Goal: Information Seeking & Learning: Learn about a topic

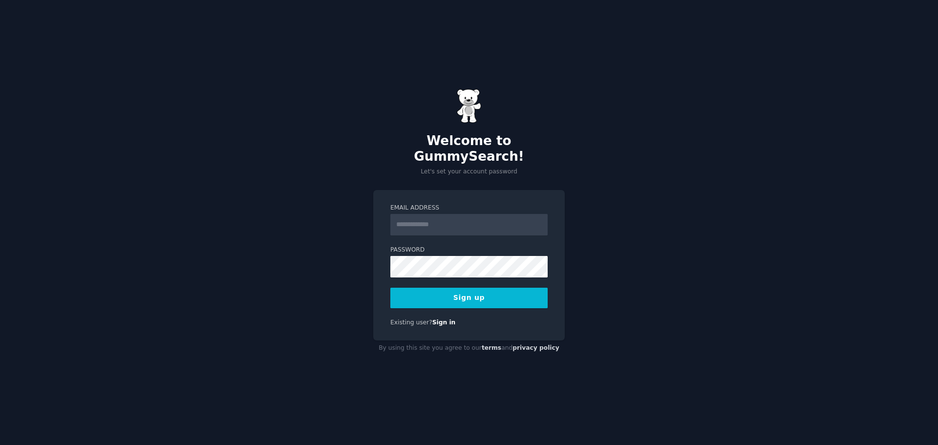
click at [420, 216] on input "Email Address" at bounding box center [469, 225] width 157 height 22
type input "**********"
click at [454, 288] on button "Sign up" at bounding box center [469, 298] width 157 height 21
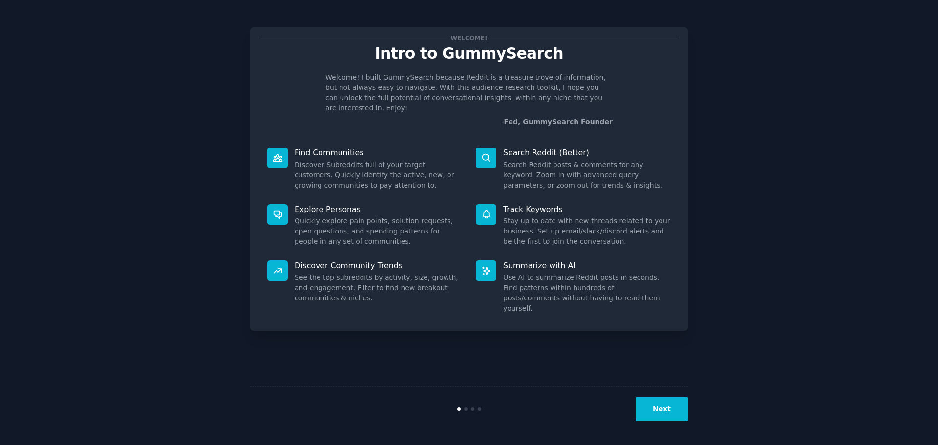
click at [658, 411] on button "Next" at bounding box center [662, 409] width 52 height 24
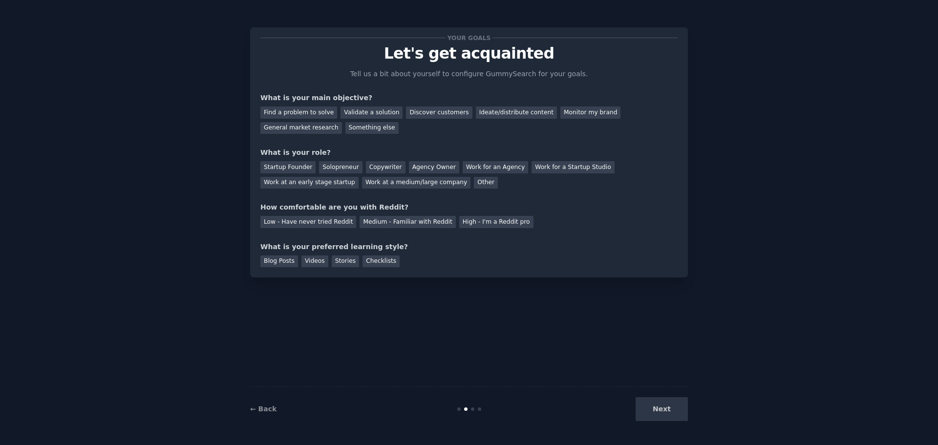
click at [668, 411] on div "Next" at bounding box center [615, 409] width 146 height 24
click at [342, 122] on div "General market research" at bounding box center [302, 128] width 82 height 12
click at [492, 112] on div "Ideate/distribute content" at bounding box center [516, 113] width 81 height 12
click at [342, 122] on div "General market research" at bounding box center [302, 128] width 82 height 12
click at [359, 177] on div "Work at an early stage startup" at bounding box center [310, 183] width 98 height 12
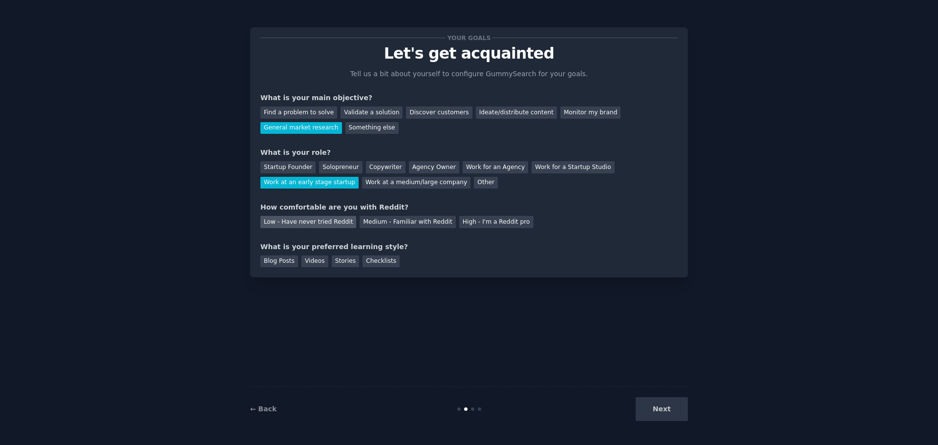
click at [319, 219] on div "Low - Have never tried Reddit" at bounding box center [309, 222] width 96 height 12
click at [308, 258] on div "Videos" at bounding box center [315, 262] width 27 height 12
click at [655, 412] on button "Next" at bounding box center [662, 409] width 52 height 24
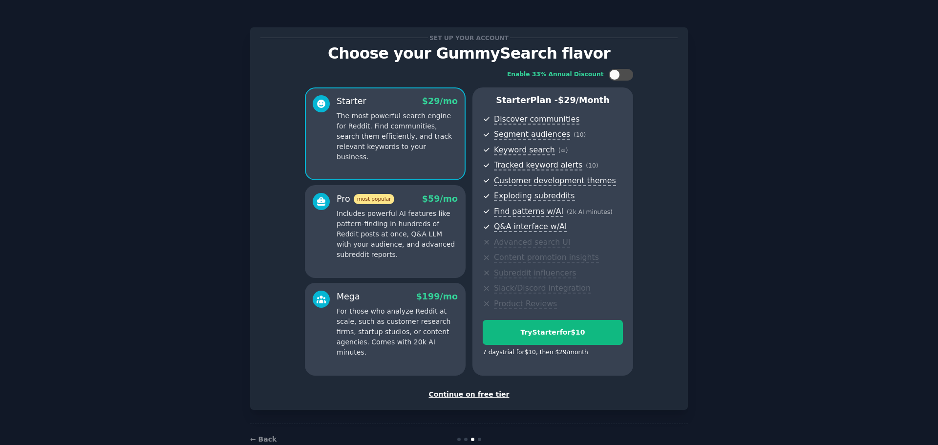
click at [480, 392] on div "Continue on free tier" at bounding box center [469, 395] width 417 height 10
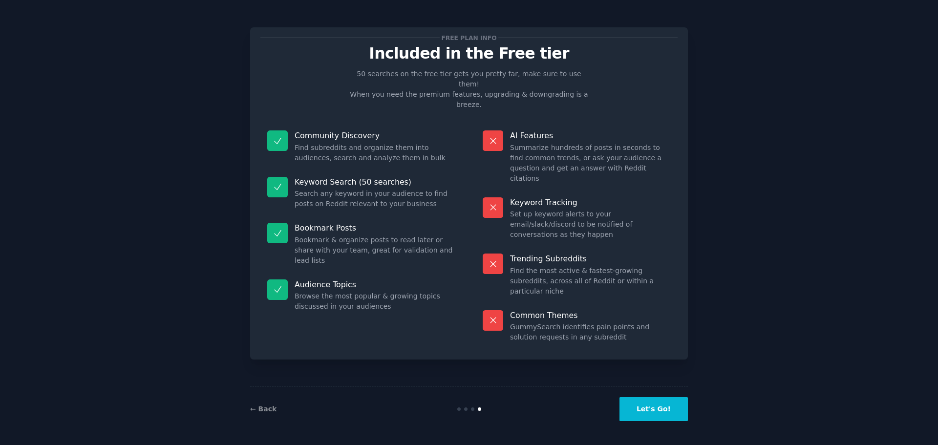
click at [669, 411] on button "Let's Go!" at bounding box center [654, 409] width 68 height 24
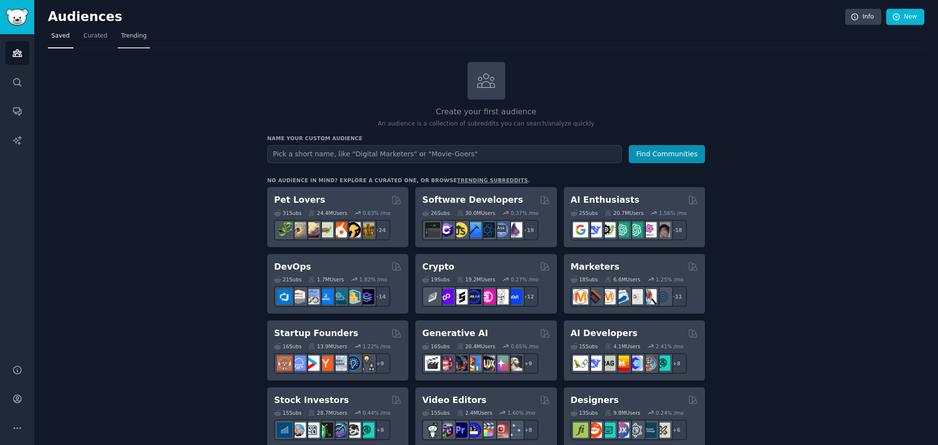
click at [123, 36] on span "Trending" at bounding box center [133, 36] width 25 height 9
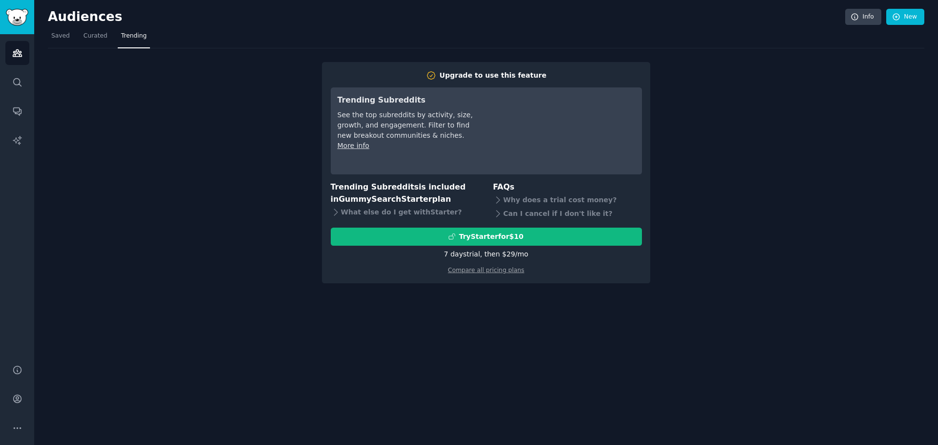
click at [175, 142] on div "Upgrade to use this feature Trending Subreddits See the top subreddits by activ…" at bounding box center [486, 165] width 877 height 235
click at [85, 37] on span "Curated" at bounding box center [96, 36] width 24 height 9
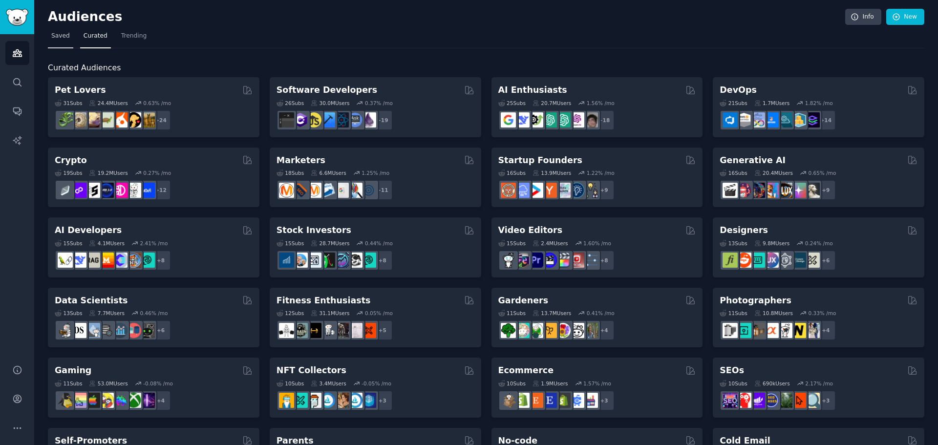
click at [60, 37] on span "Saved" at bounding box center [60, 36] width 19 height 9
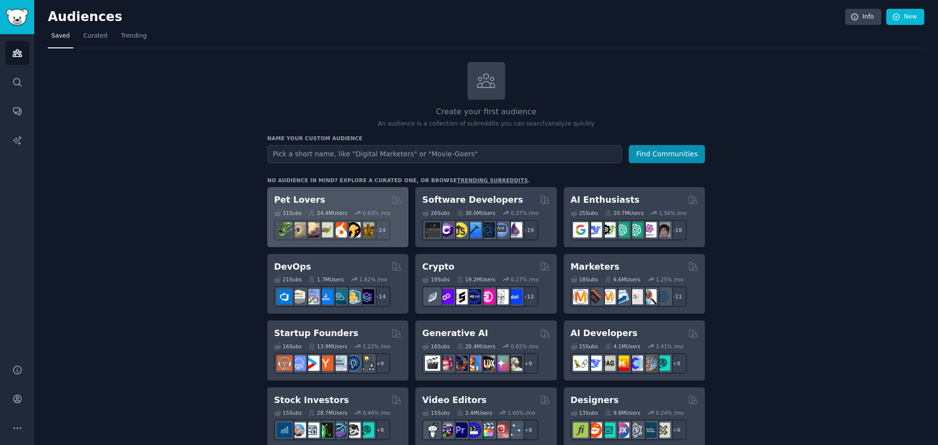
click at [328, 202] on div "Pet Lovers" at bounding box center [338, 200] width 128 height 12
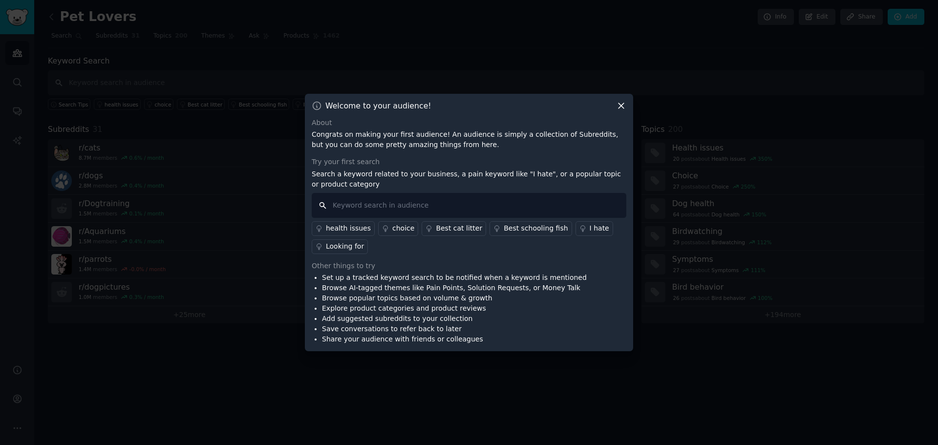
click at [395, 204] on input "text" at bounding box center [469, 205] width 315 height 25
type input "Cat"
click at [441, 229] on div "Best cat litter" at bounding box center [459, 228] width 46 height 10
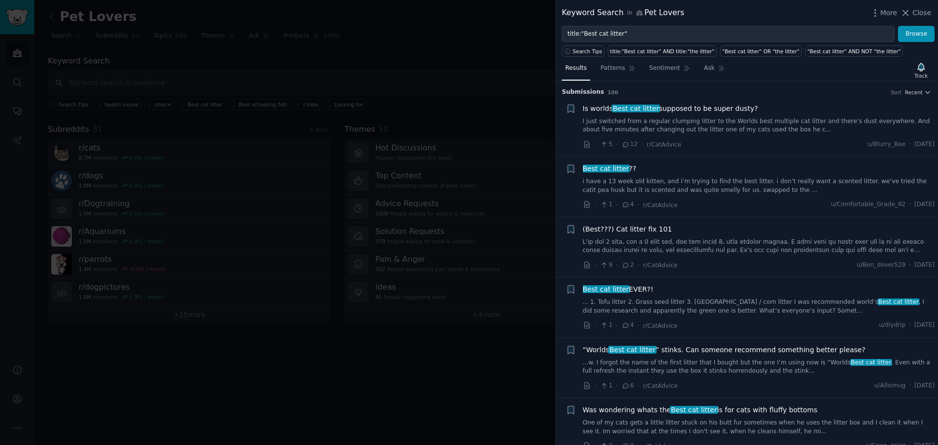
drag, startPoint x: 417, startPoint y: 361, endPoint x: 482, endPoint y: 332, distance: 71.8
click at [417, 362] on div at bounding box center [469, 222] width 938 height 445
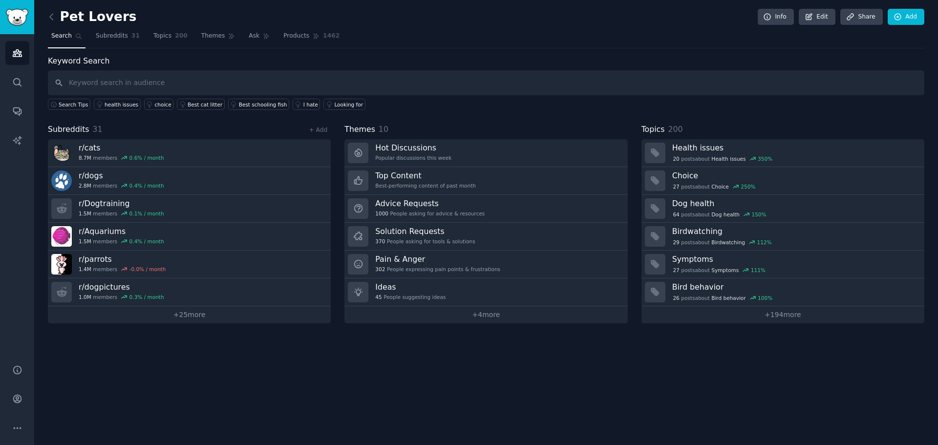
click at [358, 131] on span "Themes" at bounding box center [360, 130] width 31 height 12
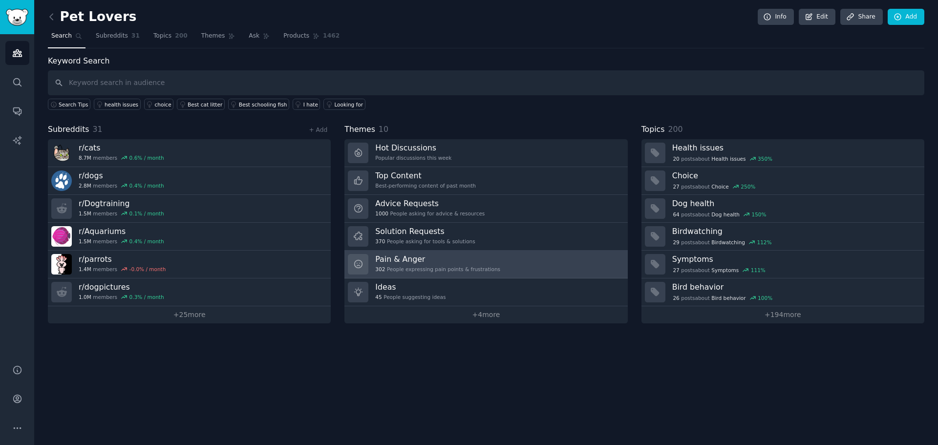
click at [465, 264] on h3 "Pain & Anger" at bounding box center [437, 259] width 125 height 10
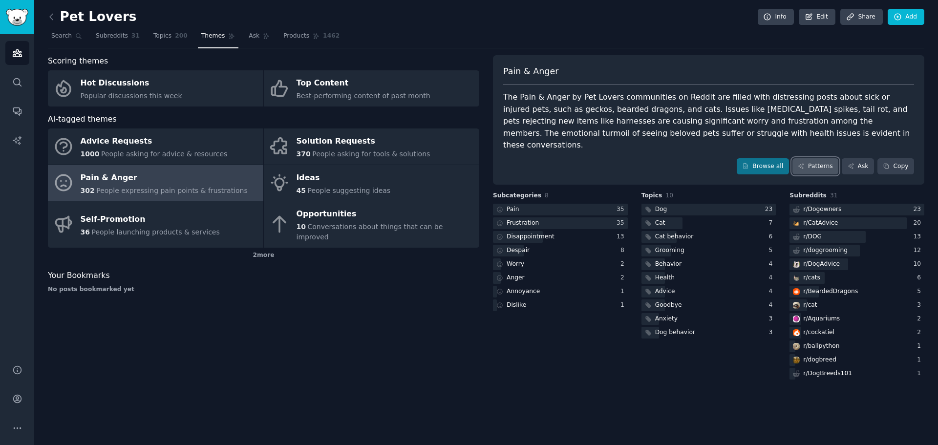
click at [817, 158] on link "Patterns" at bounding box center [816, 166] width 46 height 17
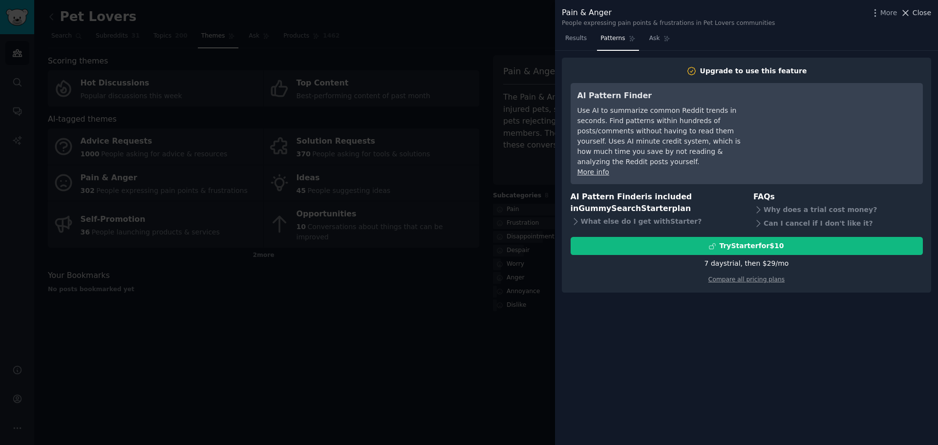
click at [907, 12] on icon at bounding box center [906, 12] width 5 height 5
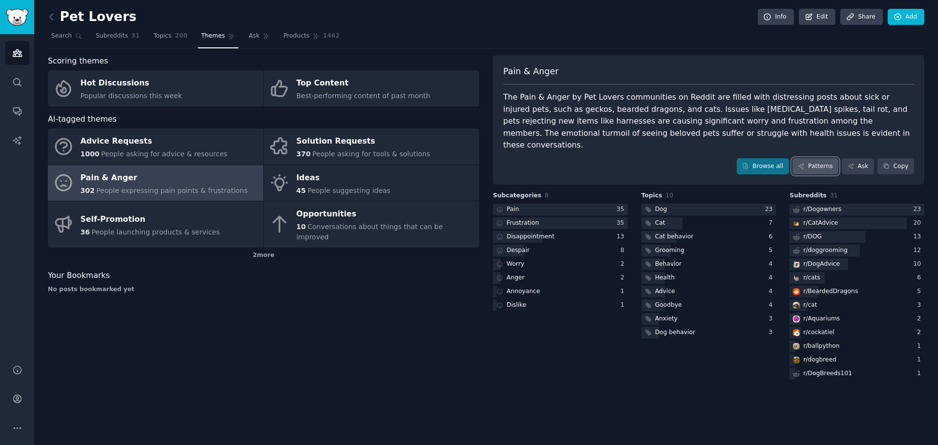
click at [824, 158] on link "Patterns" at bounding box center [816, 166] width 46 height 17
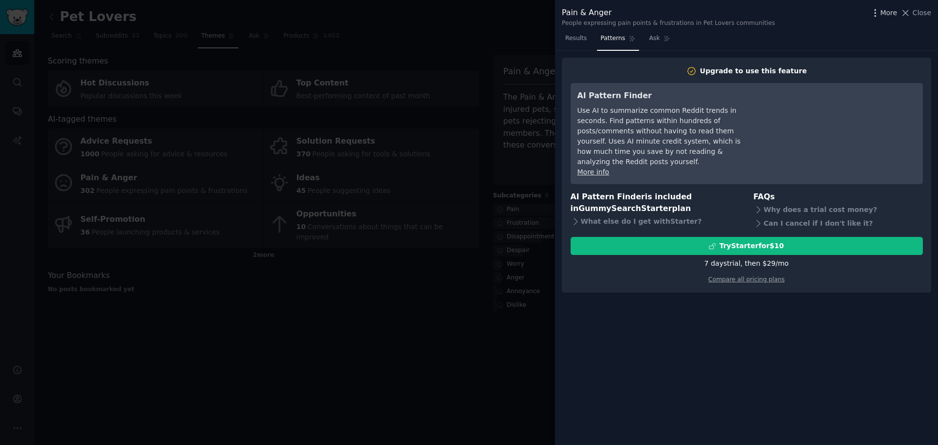
click at [876, 13] on icon "button" at bounding box center [875, 12] width 1 height 7
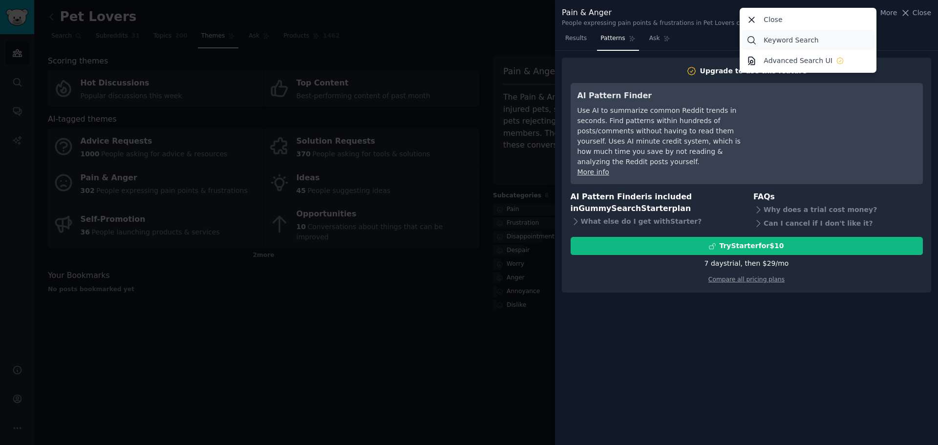
click at [805, 41] on p "Keyword Search" at bounding box center [791, 40] width 55 height 10
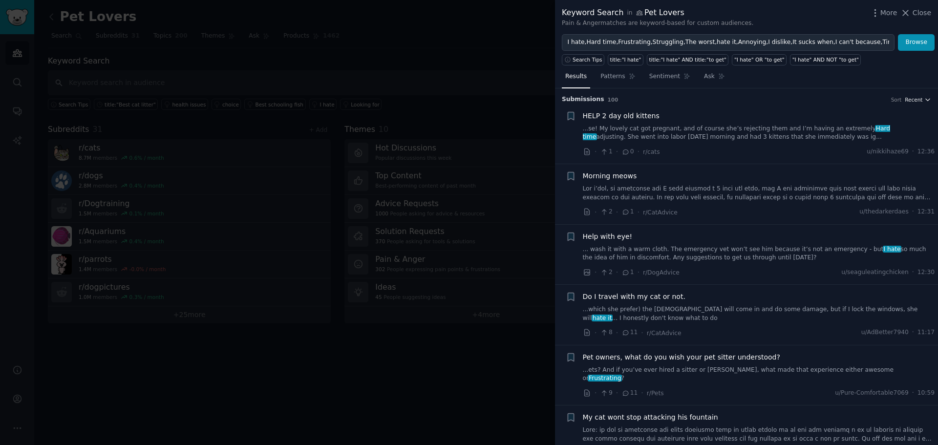
click at [926, 102] on icon "button" at bounding box center [928, 99] width 7 height 7
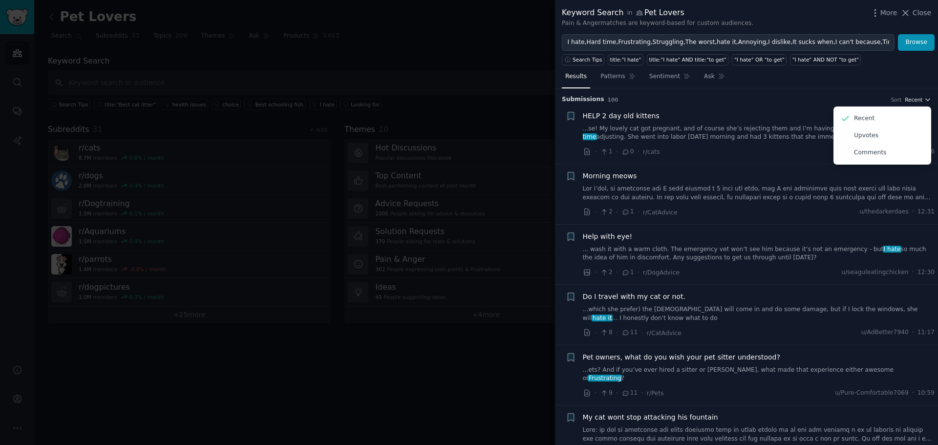
click at [926, 102] on icon "button" at bounding box center [928, 99] width 7 height 7
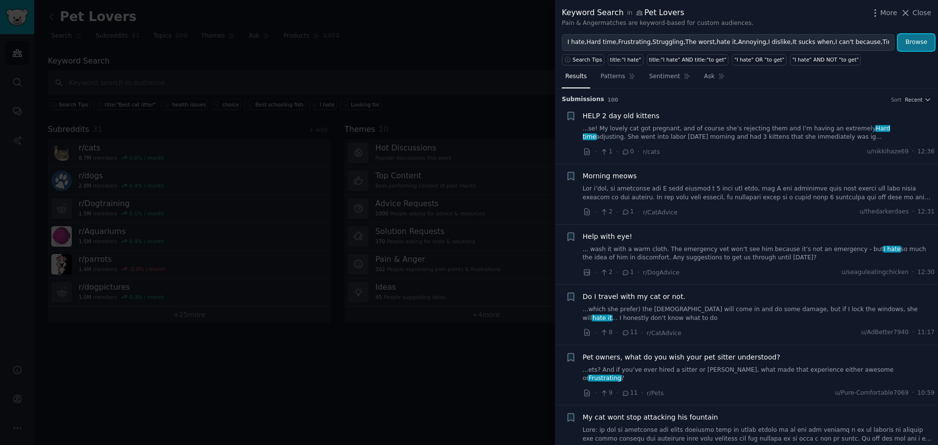
click at [915, 43] on button "Browse" at bounding box center [916, 42] width 37 height 17
click at [877, 15] on icon "button" at bounding box center [876, 13] width 10 height 10
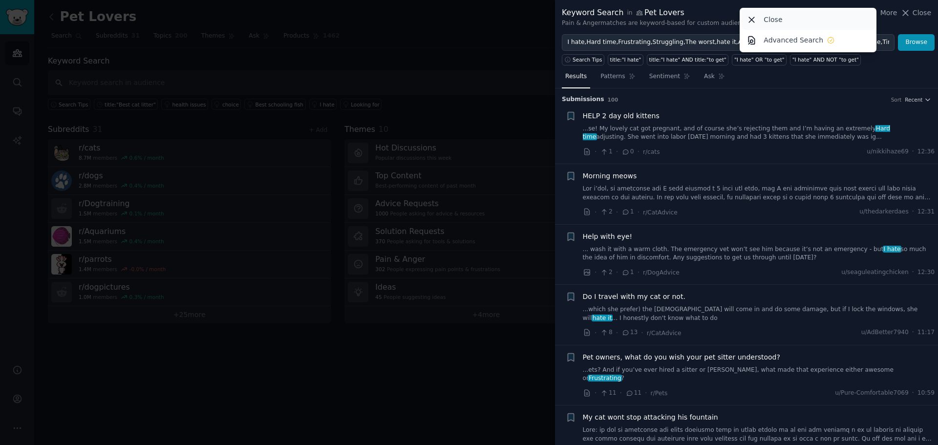
click at [875, 15] on div "Close" at bounding box center [808, 19] width 133 height 21
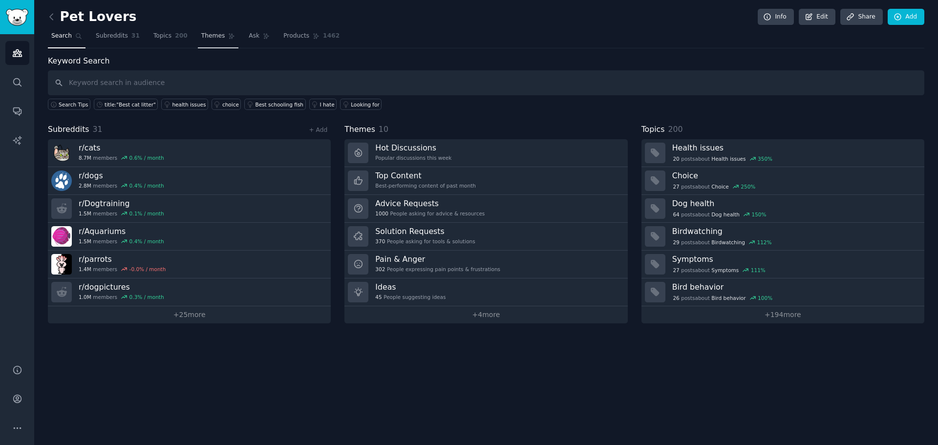
click at [201, 37] on span "Themes" at bounding box center [213, 36] width 24 height 9
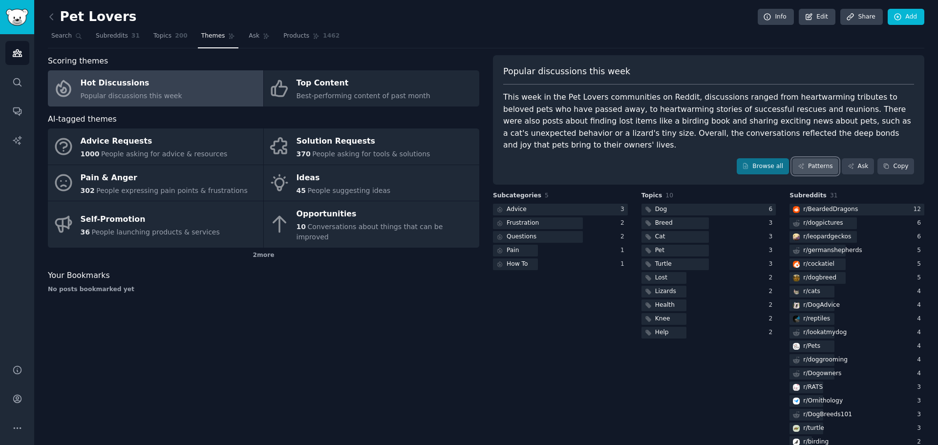
click at [815, 158] on link "Patterns" at bounding box center [816, 166] width 46 height 17
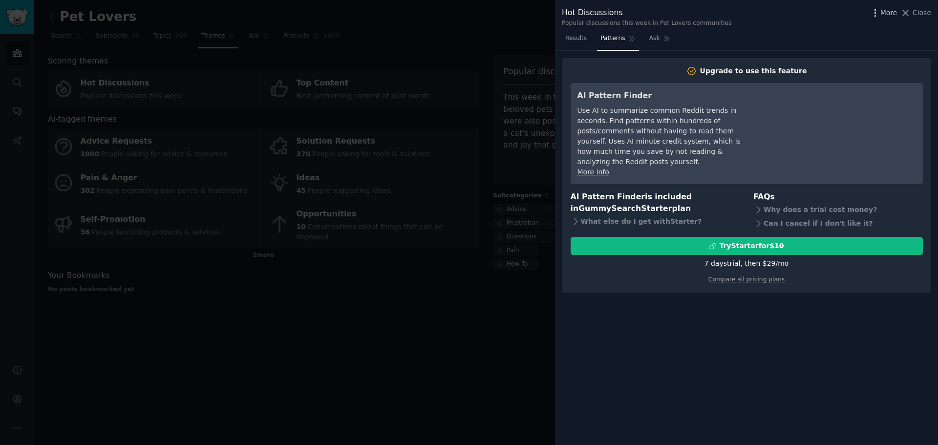
click at [876, 13] on icon "button" at bounding box center [875, 12] width 1 height 7
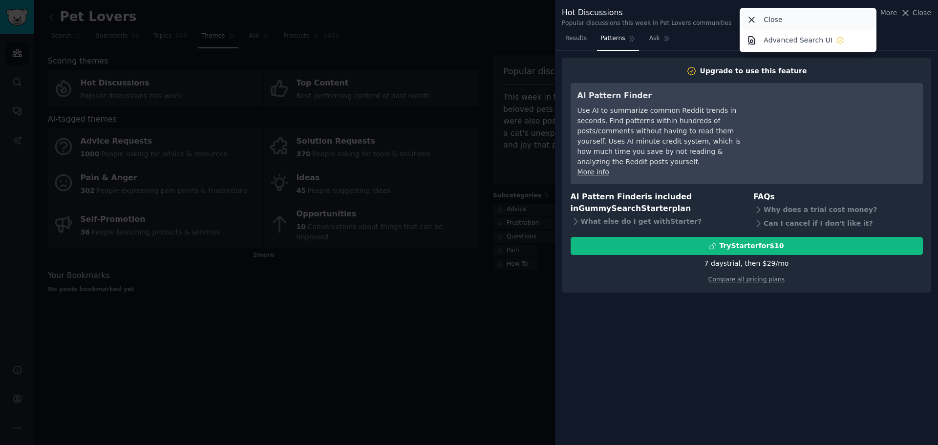
click at [767, 21] on p "Close" at bounding box center [773, 20] width 19 height 10
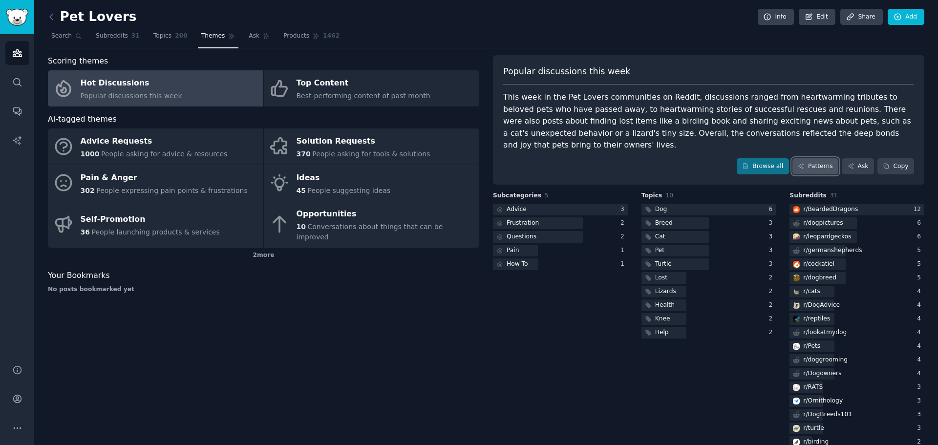
click at [815, 158] on link "Patterns" at bounding box center [816, 166] width 46 height 17
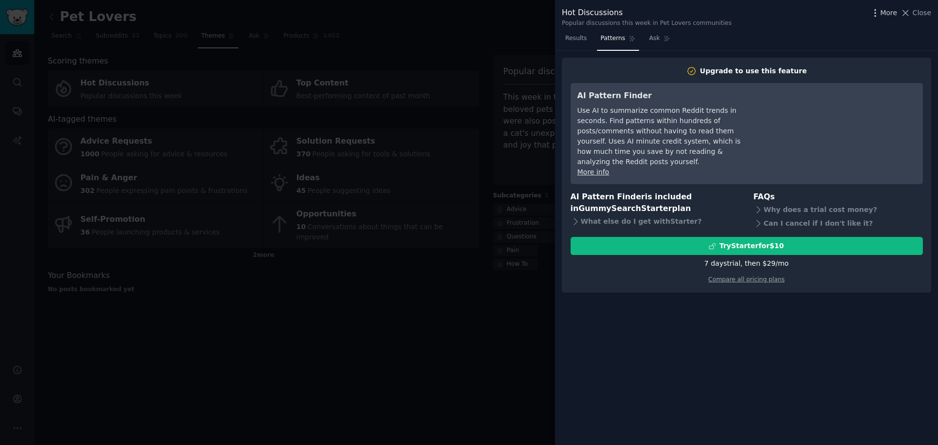
click at [877, 12] on icon "button" at bounding box center [876, 13] width 10 height 10
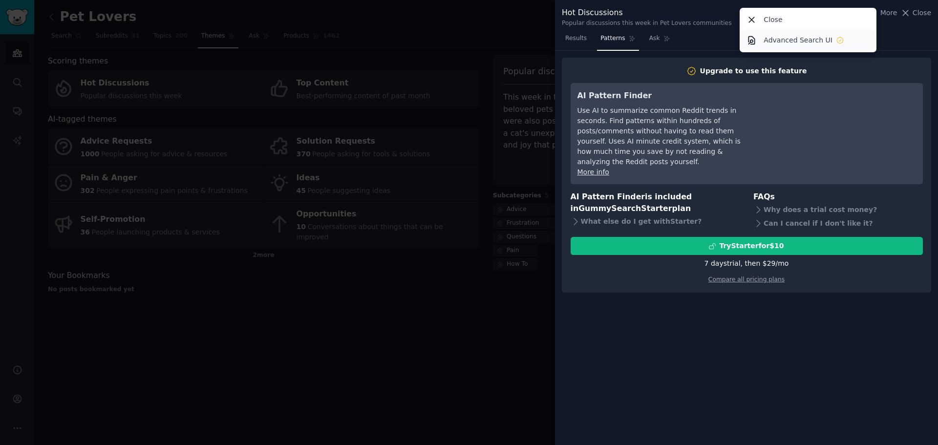
click at [796, 36] on p "Advanced Search UI" at bounding box center [798, 40] width 69 height 10
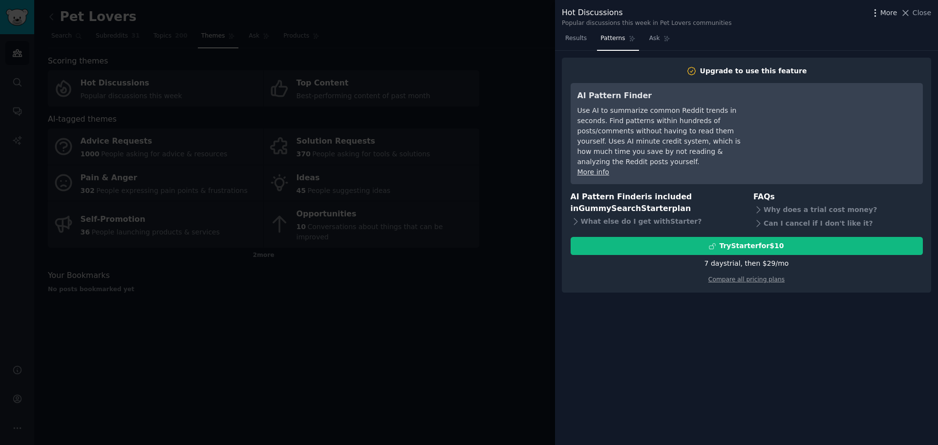
click at [876, 10] on icon "button" at bounding box center [875, 12] width 1 height 7
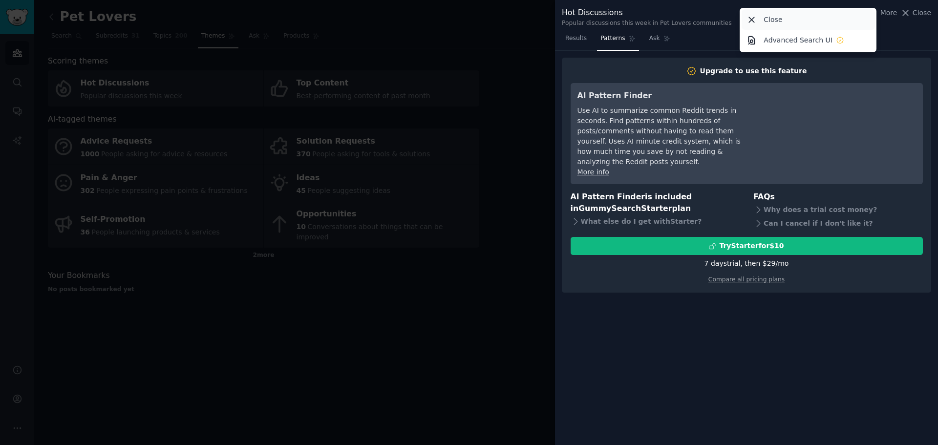
click at [777, 17] on p "Close" at bounding box center [773, 20] width 19 height 10
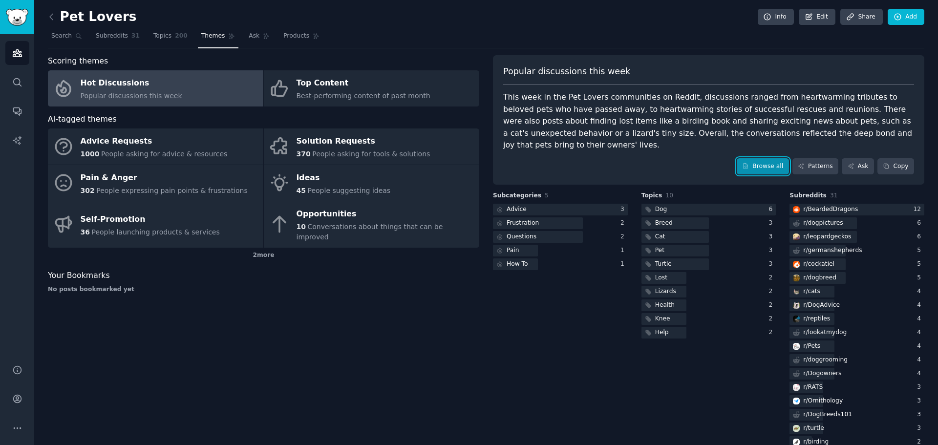
click at [767, 158] on link "Browse all" at bounding box center [763, 166] width 52 height 17
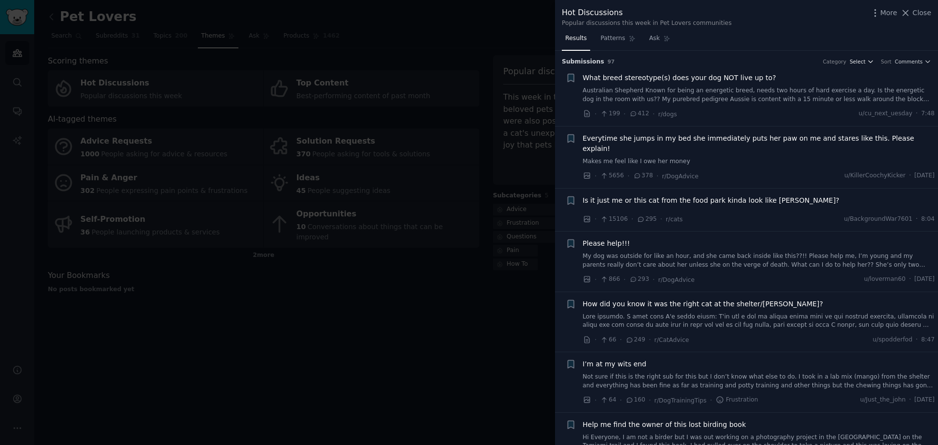
click at [872, 62] on icon "button" at bounding box center [871, 62] width 4 height 2
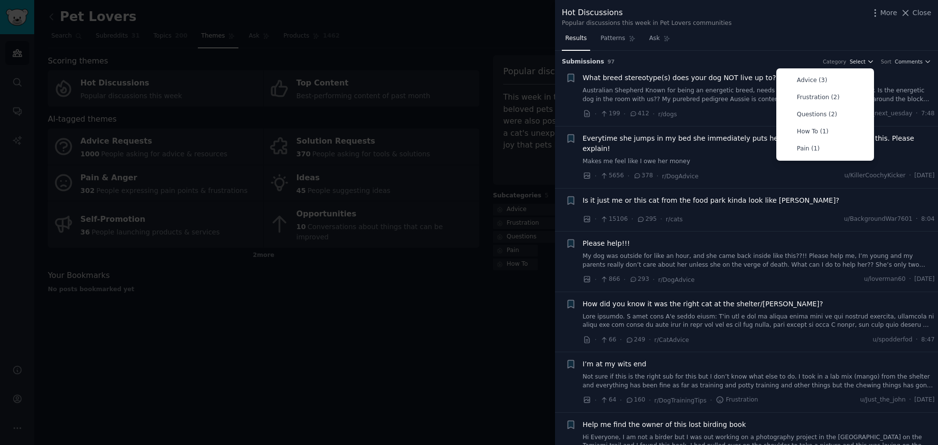
click at [872, 62] on icon "button" at bounding box center [871, 62] width 4 height 2
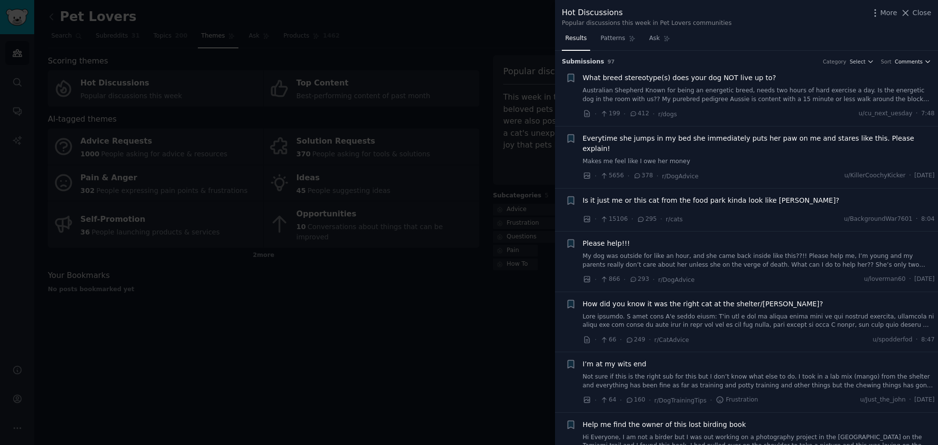
click at [926, 62] on icon "button" at bounding box center [928, 62] width 4 height 2
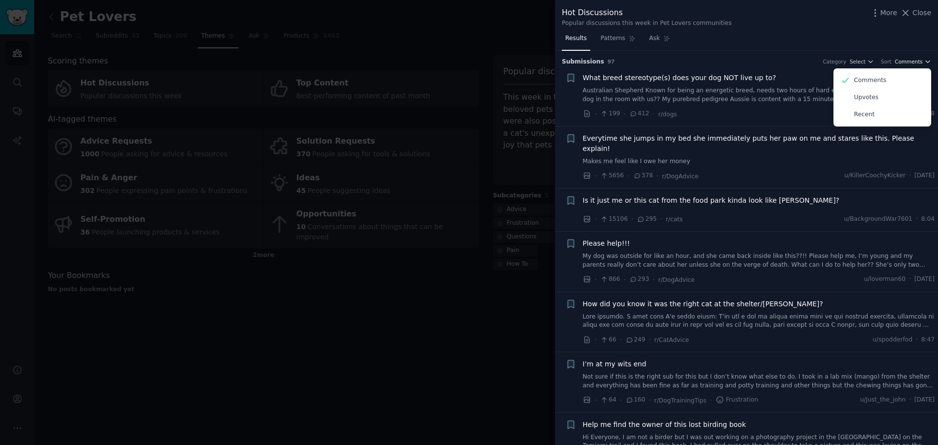
click at [925, 62] on icon "button" at bounding box center [928, 61] width 7 height 7
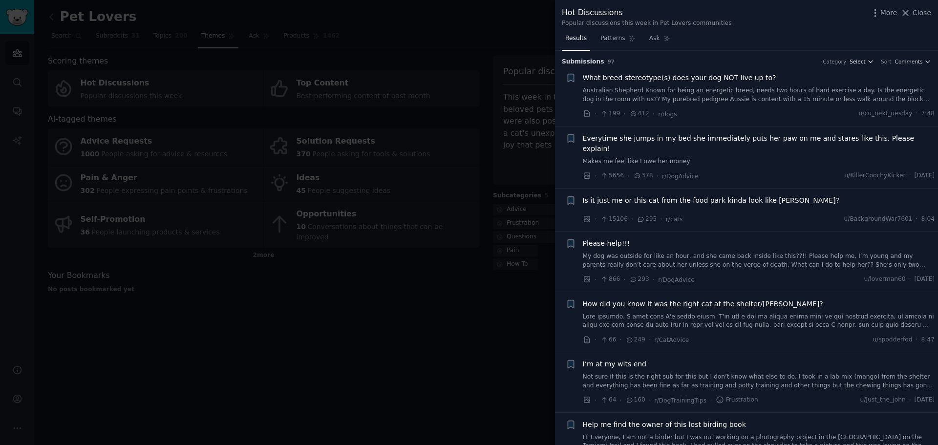
click at [872, 64] on icon "button" at bounding box center [871, 61] width 7 height 7
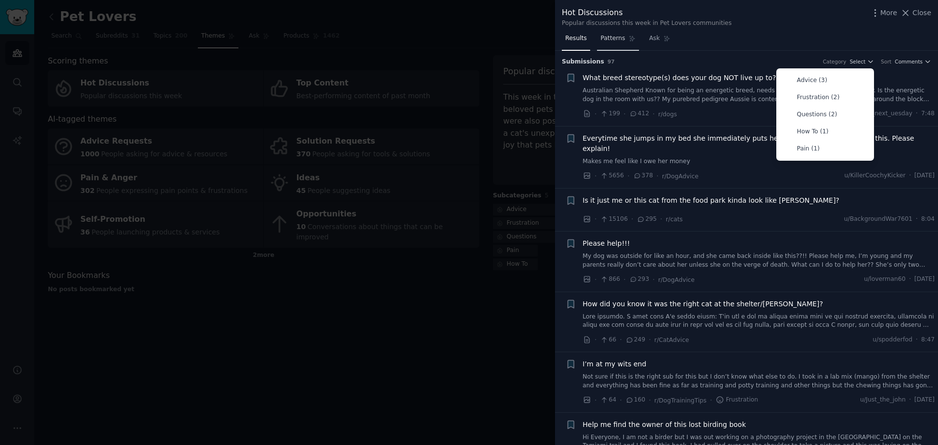
click at [613, 40] on span "Patterns" at bounding box center [613, 38] width 24 height 9
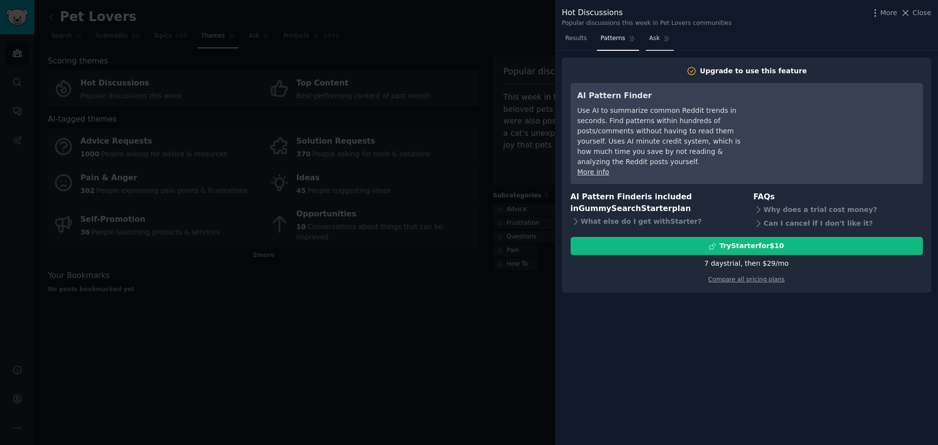
click at [650, 38] on span "Ask" at bounding box center [655, 38] width 11 height 9
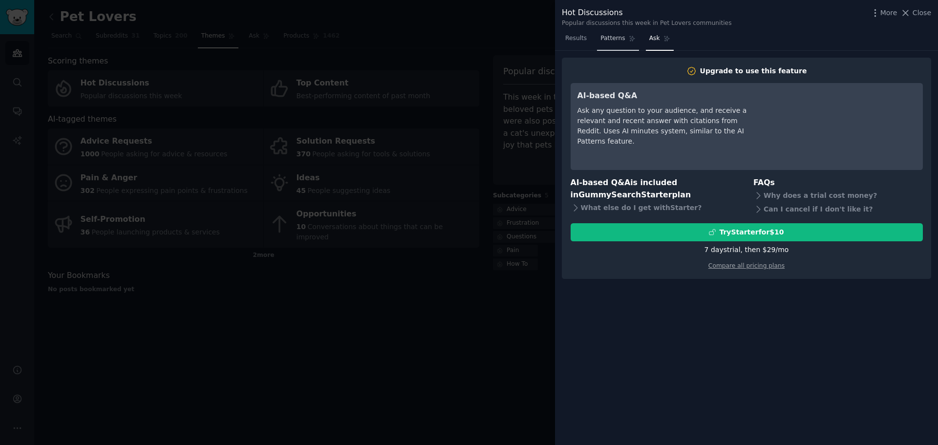
click at [610, 38] on span "Patterns" at bounding box center [613, 38] width 24 height 9
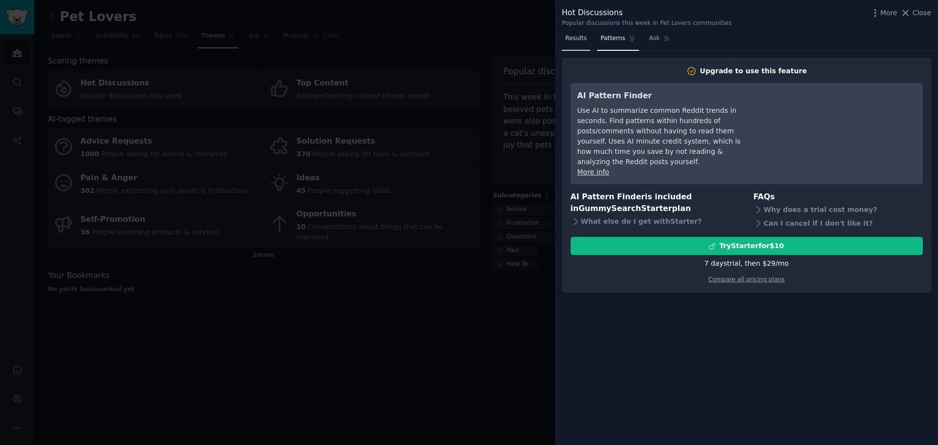
click at [576, 40] on span "Results" at bounding box center [577, 38] width 22 height 9
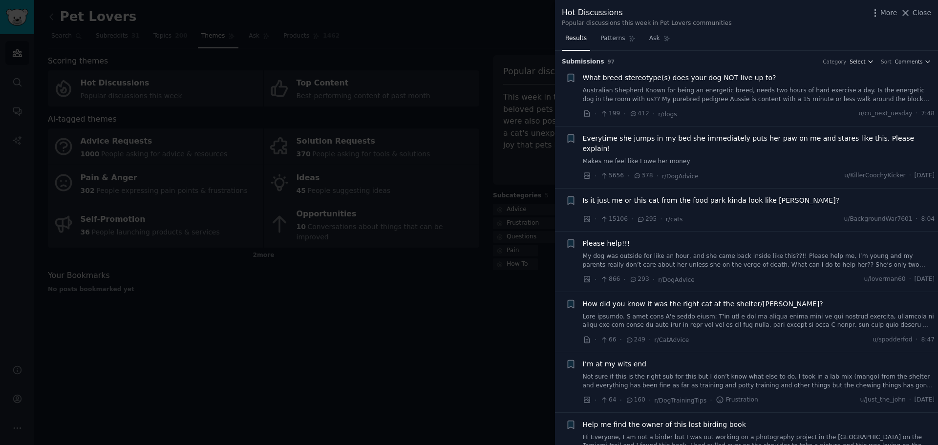
click at [874, 63] on icon "button" at bounding box center [871, 61] width 7 height 7
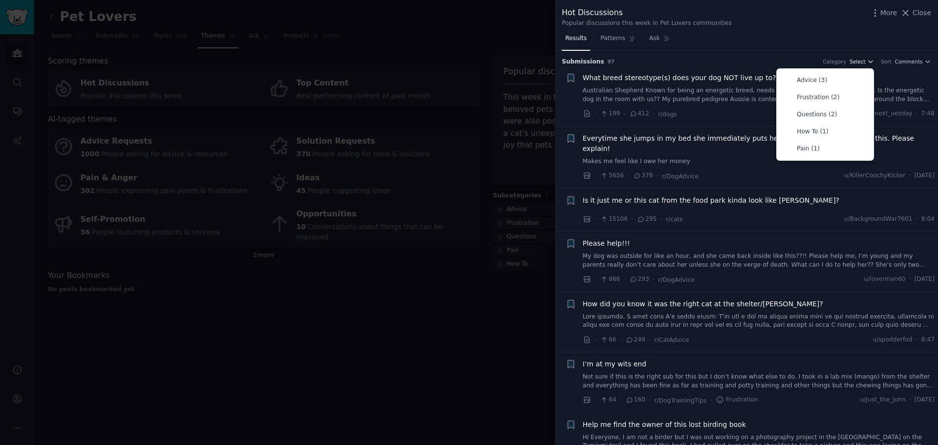
click at [874, 63] on icon "button" at bounding box center [871, 61] width 7 height 7
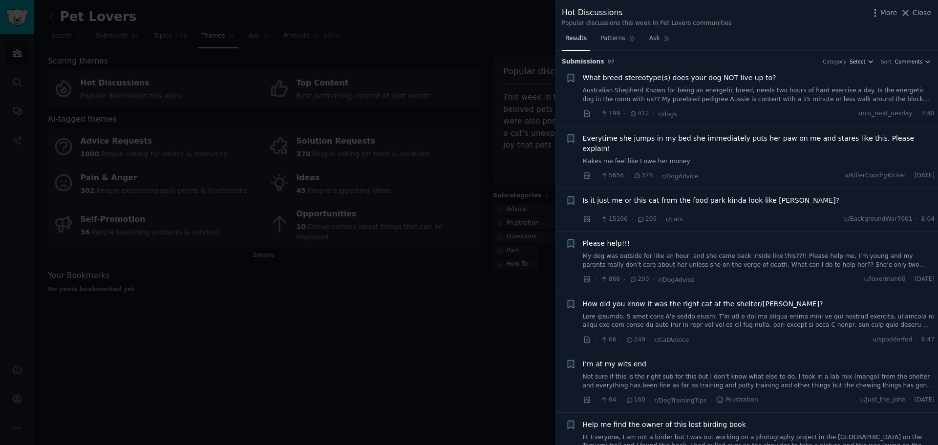
click at [874, 60] on icon "button" at bounding box center [871, 61] width 7 height 7
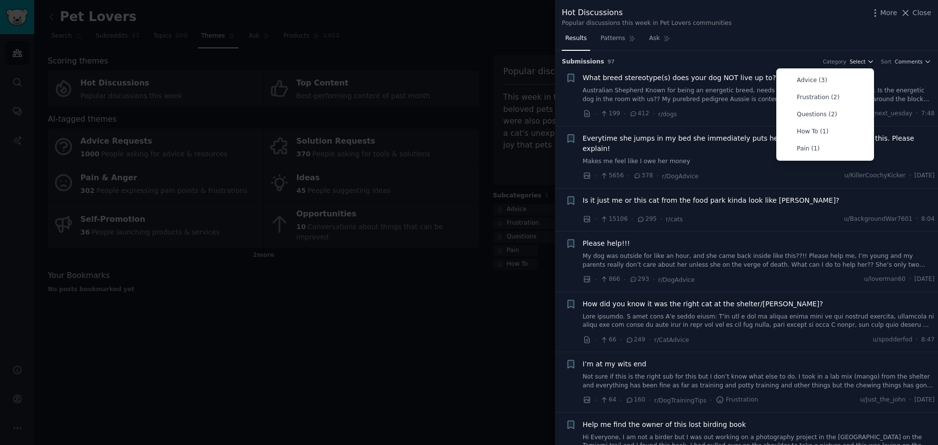
click at [874, 61] on icon "button" at bounding box center [871, 61] width 7 height 7
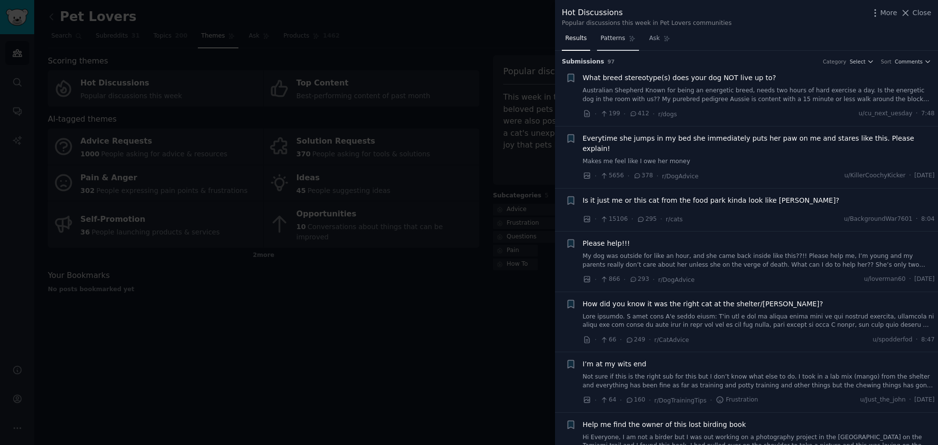
click at [611, 37] on span "Patterns" at bounding box center [613, 38] width 24 height 9
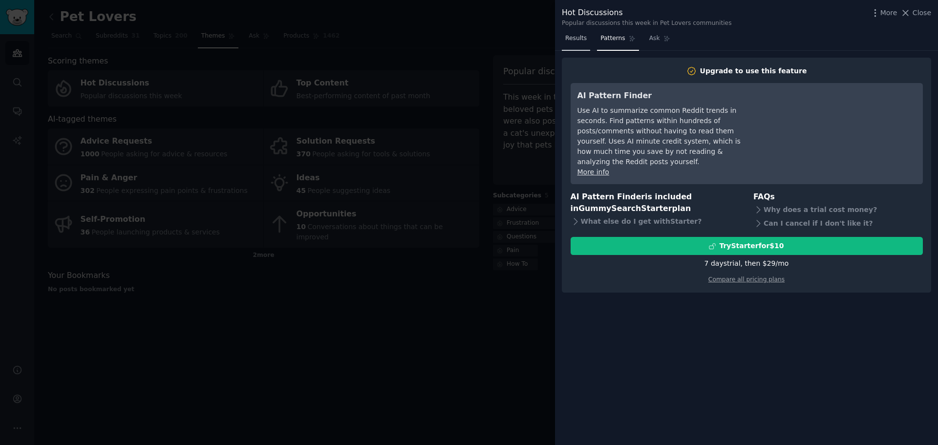
click at [578, 40] on span "Results" at bounding box center [577, 38] width 22 height 9
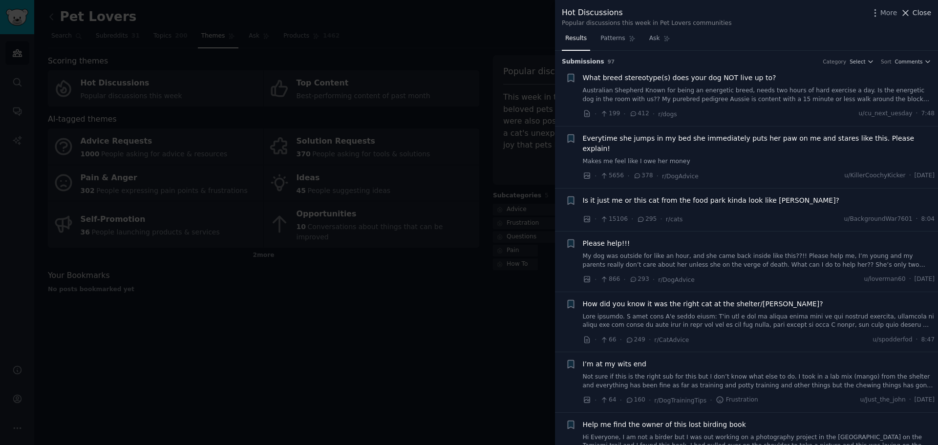
click at [910, 13] on icon at bounding box center [906, 13] width 10 height 10
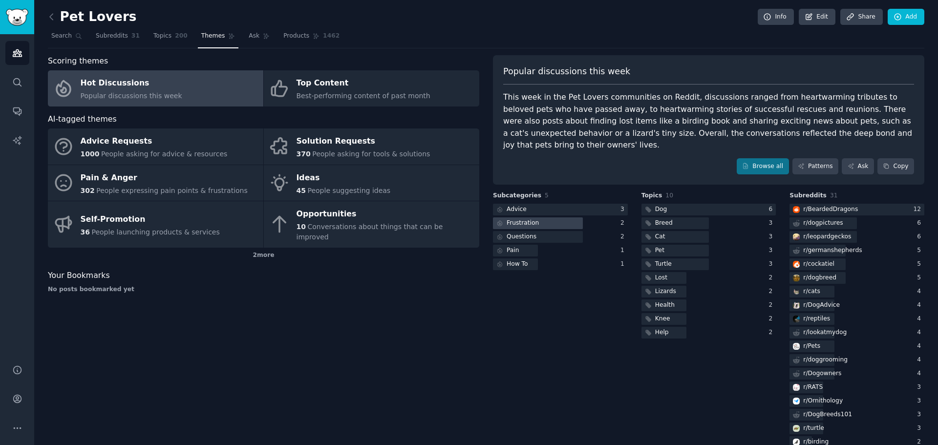
click at [500, 220] on icon at bounding box center [500, 223] width 7 height 7
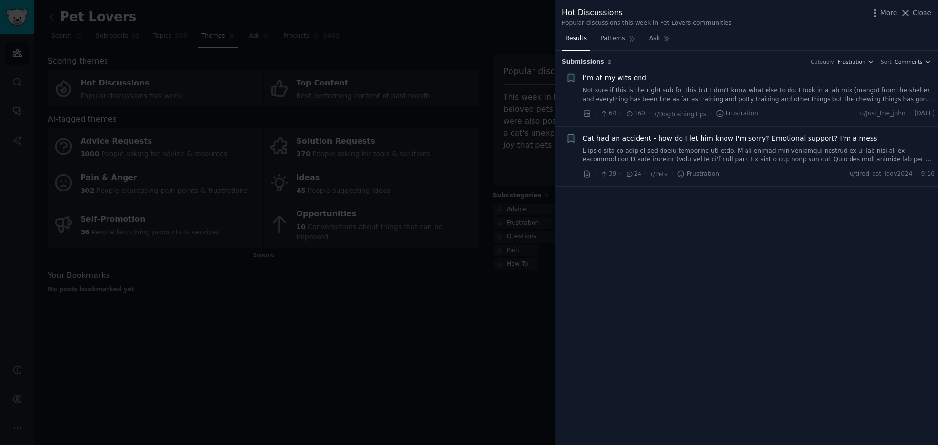
click at [448, 287] on div at bounding box center [469, 222] width 938 height 445
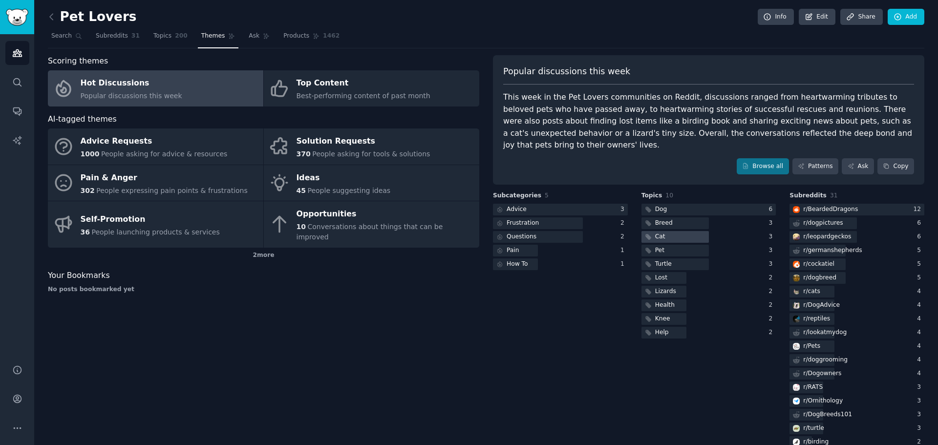
click at [664, 231] on div "Cat" at bounding box center [654, 237] width 25 height 12
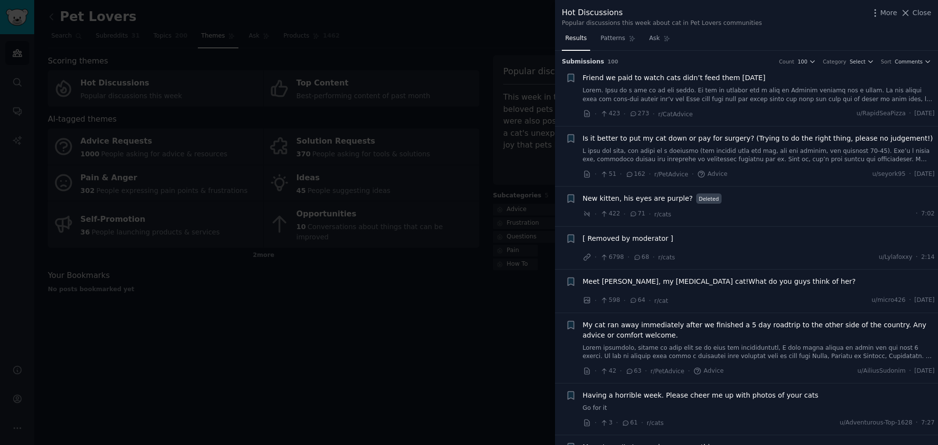
click at [371, 314] on div at bounding box center [469, 222] width 938 height 445
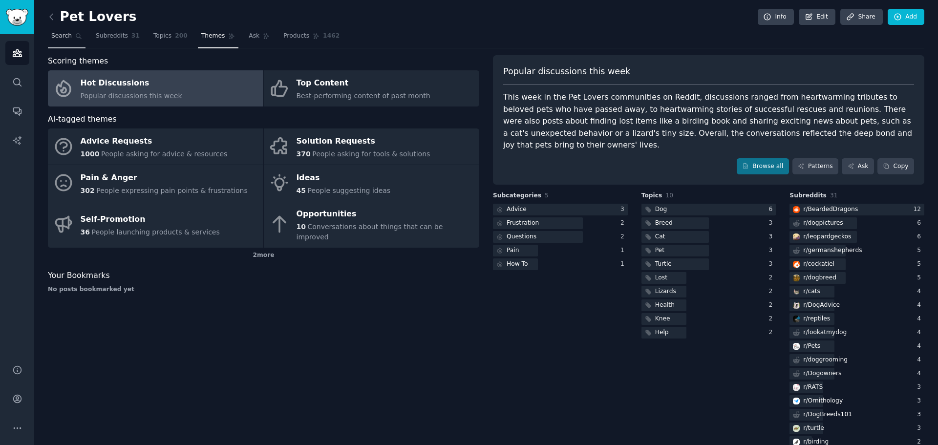
click at [61, 34] on span "Search" at bounding box center [61, 36] width 21 height 9
